Goal: Task Accomplishment & Management: Understand process/instructions

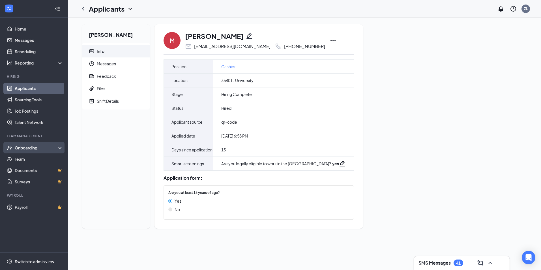
click at [34, 147] on div "Onboarding" at bounding box center [37, 148] width 44 height 6
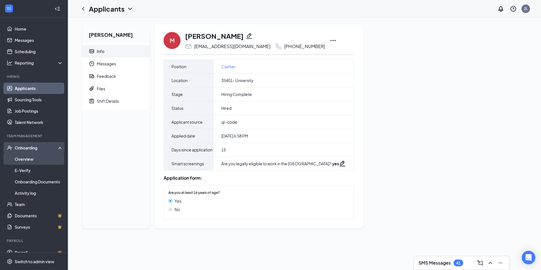
click at [35, 161] on link "Overview" at bounding box center [39, 158] width 48 height 11
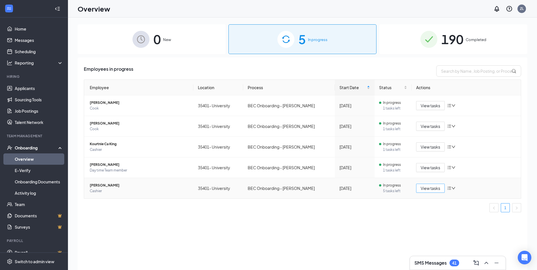
click at [433, 190] on span "View tasks" at bounding box center [431, 188] width 20 height 6
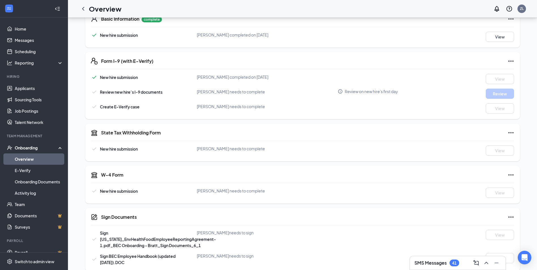
scroll to position [104, 0]
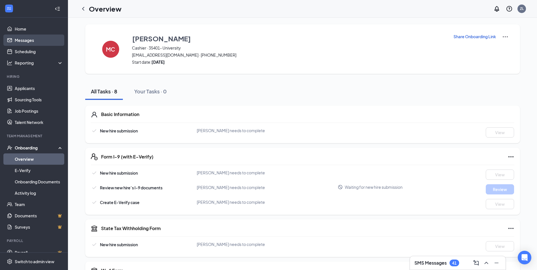
click at [32, 42] on link "Messages" at bounding box center [39, 40] width 48 height 11
